Goal: Consume media (video, audio)

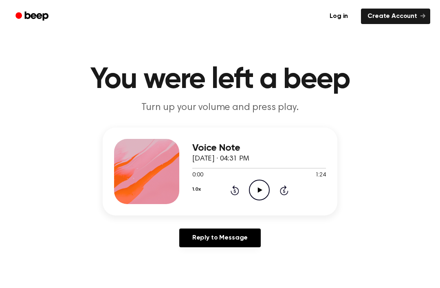
click at [247, 181] on div "1.0x Rewind 5 seconds Play Audio Skip 5 seconds" at bounding box center [259, 190] width 134 height 21
click at [247, 180] on div "1.0x Rewind 5 seconds Play Audio Skip 5 seconds" at bounding box center [259, 190] width 134 height 21
click at [270, 198] on div "1.0x Rewind 5 seconds Play Audio Skip 5 seconds" at bounding box center [259, 190] width 134 height 21
click at [249, 162] on span "[DATE] · 04:31 PM" at bounding box center [220, 158] width 57 height 7
click at [252, 191] on icon "Play Audio" at bounding box center [259, 190] width 21 height 21
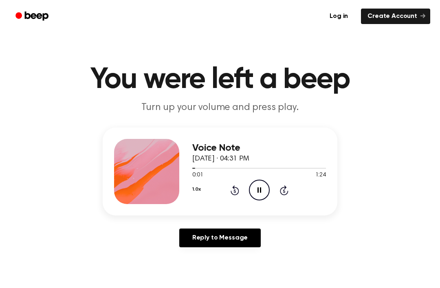
click at [242, 187] on div "1.0x Rewind 5 seconds Pause Audio Skip 5 seconds" at bounding box center [259, 190] width 134 height 21
click at [263, 188] on icon "Pause Audio" at bounding box center [259, 190] width 21 height 21
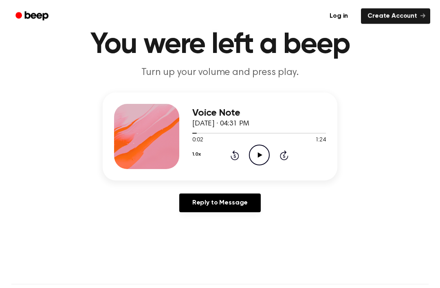
scroll to position [35, 0]
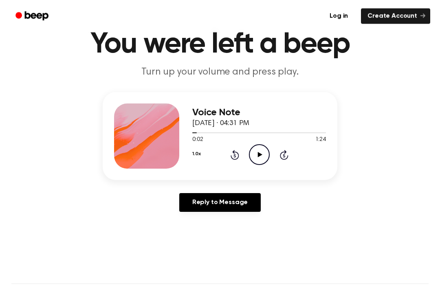
click at [252, 148] on circle at bounding box center [259, 155] width 20 height 20
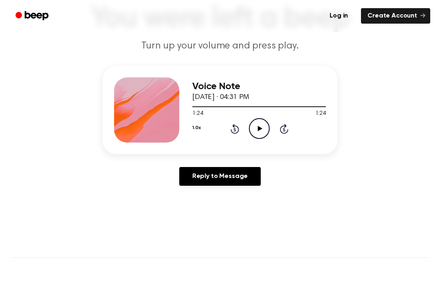
scroll to position [61, 0]
click at [261, 119] on icon "Play Audio" at bounding box center [259, 128] width 21 height 21
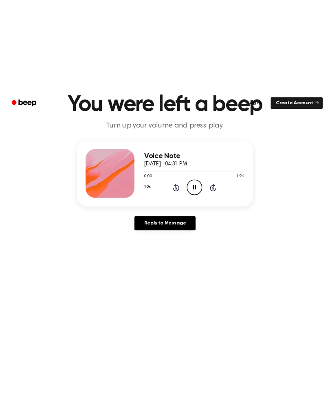
scroll to position [0, 0]
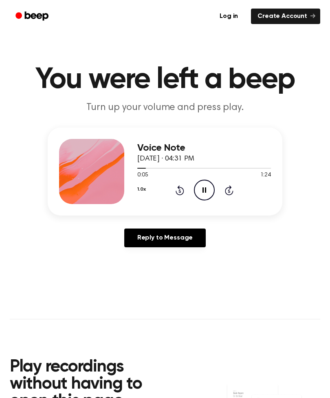
click at [327, 287] on main "You were left a beep Turn up your volume and press play. Voice Note [DATE] · 04…" at bounding box center [165, 263] width 330 height 527
click at [281, 76] on h1 "You were left a beep" at bounding box center [165, 79] width 310 height 29
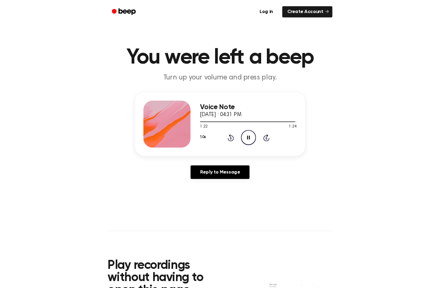
scroll to position [61, 0]
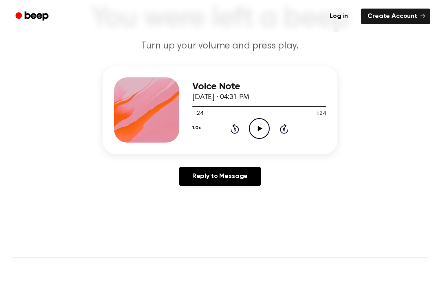
click at [261, 125] on icon "Play Audio" at bounding box center [259, 128] width 21 height 21
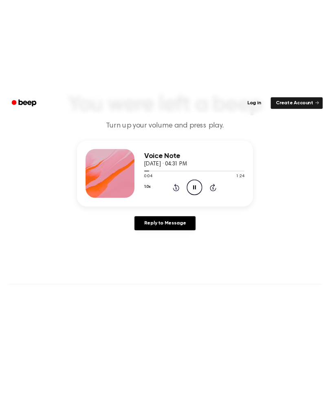
scroll to position [0, 0]
